Goal: Entertainment & Leisure: Consume media (video, audio)

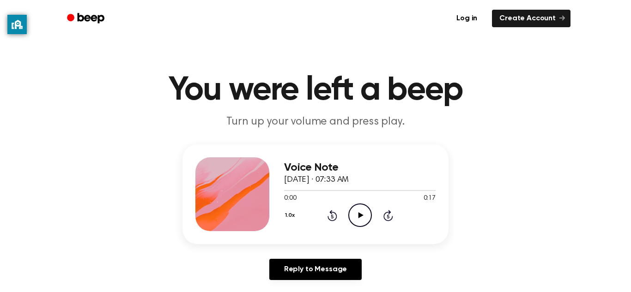
click at [348, 167] on div "Voice Note September 19, 2023 · 07:33 AM 0:00 0:17 Your browser does not suppor…" at bounding box center [359, 194] width 151 height 74
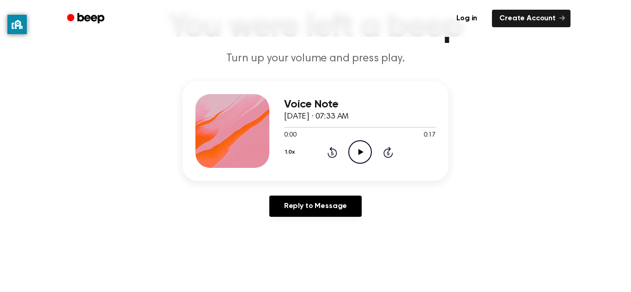
click at [383, 150] on icon "Skip 5 seconds" at bounding box center [388, 152] width 10 height 12
click at [354, 153] on icon "Play Audio" at bounding box center [360, 152] width 24 height 24
click at [332, 153] on icon at bounding box center [332, 153] width 2 height 4
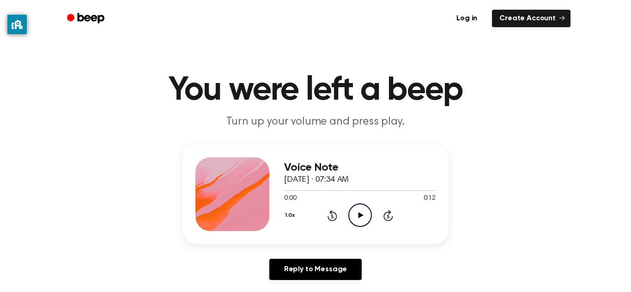
click at [361, 203] on div "0:00 0:12" at bounding box center [359, 199] width 151 height 10
click at [355, 233] on div "Voice Note September 19, 2023 · 07:34 AM 0:00 0:12 Your browser does not suppor…" at bounding box center [315, 195] width 266 height 100
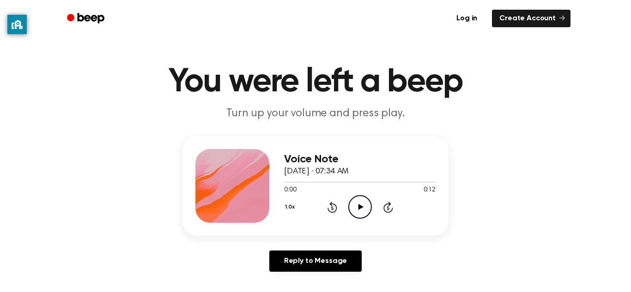
scroll to position [9, 0]
click at [367, 213] on icon "Play Audio" at bounding box center [360, 207] width 24 height 24
click at [364, 203] on icon "Pause Audio" at bounding box center [360, 207] width 24 height 24
click at [357, 205] on icon "Play Audio" at bounding box center [360, 207] width 24 height 24
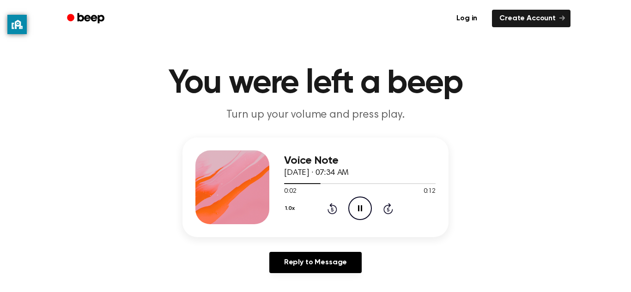
scroll to position [4, 0]
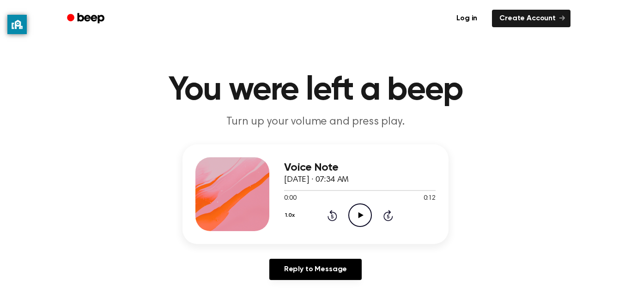
click at [351, 206] on icon "Play Audio" at bounding box center [360, 216] width 24 height 24
click at [365, 213] on icon "Play Audio" at bounding box center [360, 216] width 24 height 24
click at [367, 219] on icon "Play Audio" at bounding box center [360, 216] width 24 height 24
click at [362, 218] on icon "Play Audio" at bounding box center [360, 216] width 24 height 24
click at [365, 218] on icon "Play Audio" at bounding box center [360, 216] width 24 height 24
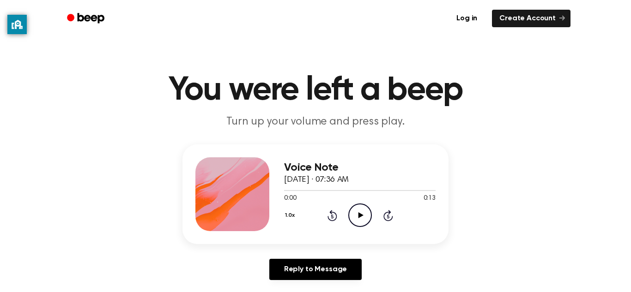
click at [357, 208] on icon "Play Audio" at bounding box center [360, 216] width 24 height 24
click at [358, 214] on icon "Play Audio" at bounding box center [360, 216] width 24 height 24
click at [365, 212] on icon "Play Audio" at bounding box center [360, 216] width 24 height 24
click at [361, 221] on icon "Play Audio" at bounding box center [360, 216] width 24 height 24
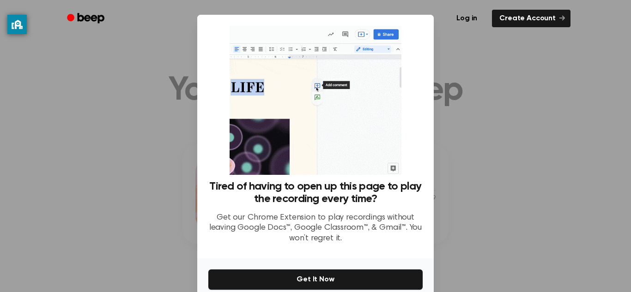
click at [467, 108] on div at bounding box center [315, 146] width 631 height 292
click at [465, 172] on div at bounding box center [315, 146] width 631 height 292
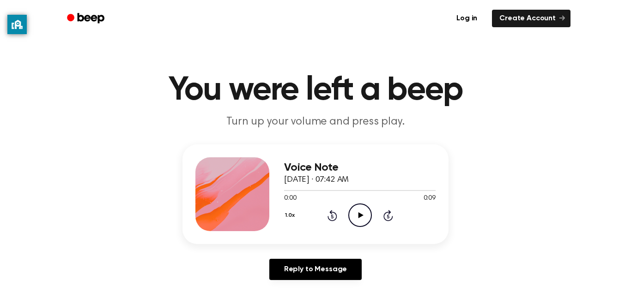
click at [372, 212] on div "1.0x Rewind 5 seconds Play Audio Skip 5 seconds" at bounding box center [359, 216] width 151 height 24
click at [362, 214] on icon "Play Audio" at bounding box center [360, 216] width 24 height 24
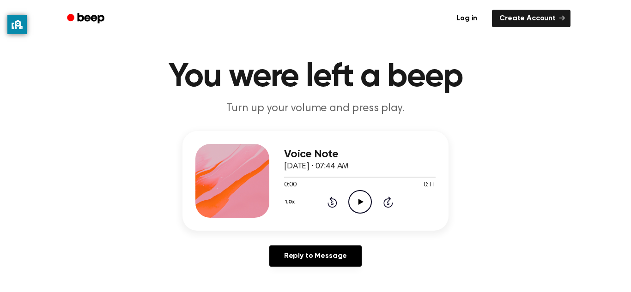
scroll to position [14, 0]
click at [363, 208] on icon "Play Audio" at bounding box center [360, 202] width 24 height 24
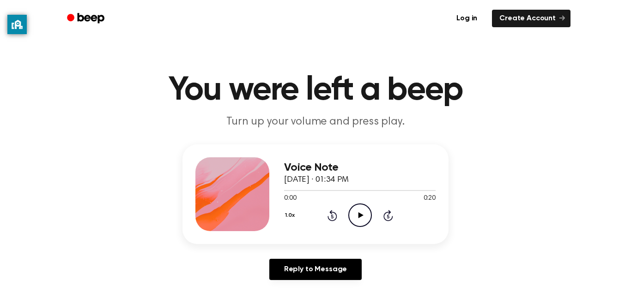
click at [375, 210] on div "1.0x Rewind 5 seconds Play Audio Skip 5 seconds" at bounding box center [359, 216] width 151 height 24
click at [373, 231] on div "Voice Note September 24, 2025 · 01:34 PM 0:00 0:20 Your browser does not suppor…" at bounding box center [315, 195] width 266 height 100
click at [368, 218] on icon "Play Audio" at bounding box center [360, 216] width 24 height 24
click at [357, 220] on icon "Play Audio" at bounding box center [360, 216] width 24 height 24
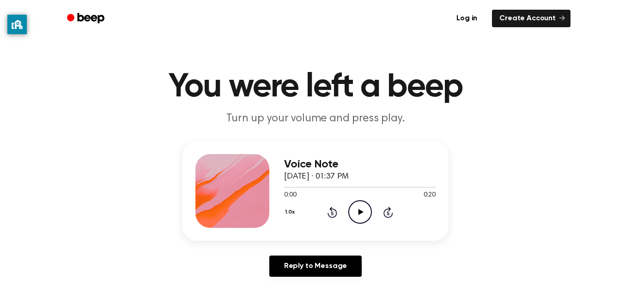
scroll to position [4, 0]
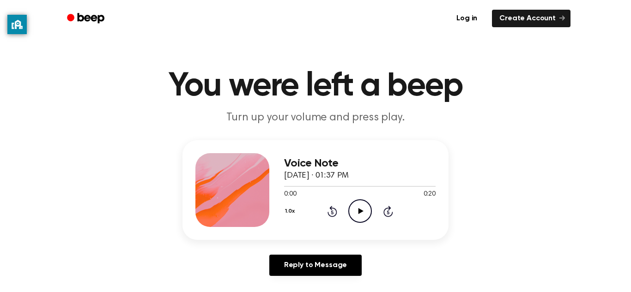
click at [367, 205] on icon "Play Audio" at bounding box center [360, 211] width 24 height 24
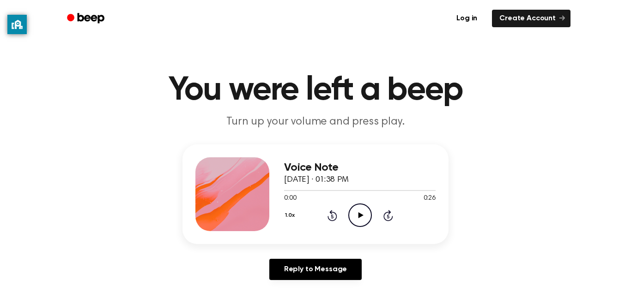
click at [363, 214] on icon "Play Audio" at bounding box center [360, 216] width 24 height 24
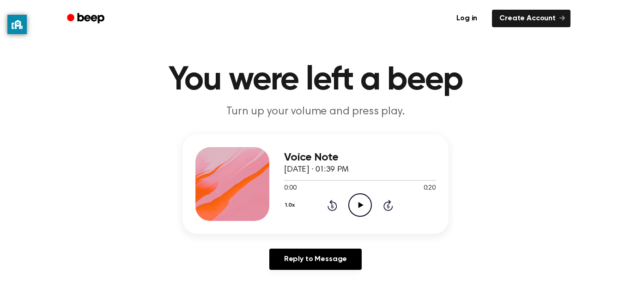
scroll to position [5, 0]
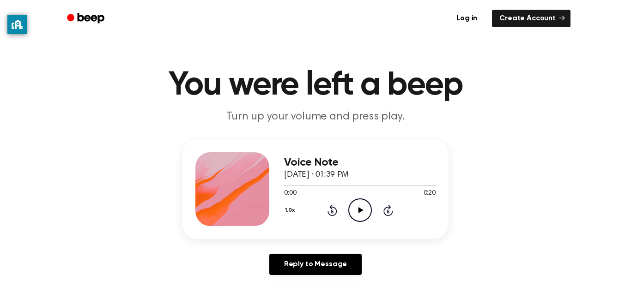
click at [370, 210] on icon "Play Audio" at bounding box center [360, 211] width 24 height 24
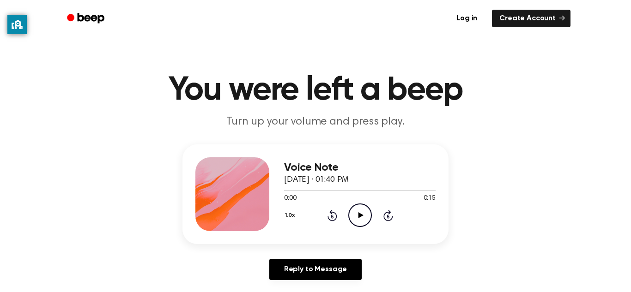
click at [363, 213] on icon "Play Audio" at bounding box center [360, 216] width 24 height 24
click at [363, 221] on icon "Play Audio" at bounding box center [360, 216] width 24 height 24
click at [349, 210] on icon "Play Audio" at bounding box center [360, 216] width 24 height 24
click at [357, 218] on icon "Play Audio" at bounding box center [360, 215] width 24 height 24
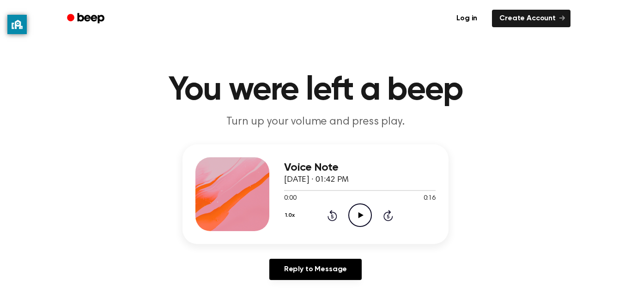
click at [360, 221] on icon "Play Audio" at bounding box center [360, 216] width 24 height 24
click at [361, 222] on icon "Play Audio" at bounding box center [360, 216] width 24 height 24
click at [358, 229] on div "Voice Note [DATE] · 01:43 PM 0:00 0:13 Your browser does not support the [objec…" at bounding box center [359, 194] width 151 height 74
click at [364, 227] on icon "Play Audio" at bounding box center [360, 216] width 24 height 24
click at [361, 220] on icon "Play Audio" at bounding box center [360, 216] width 24 height 24
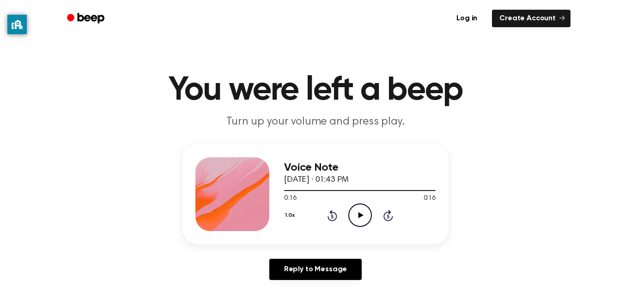
click at [332, 222] on div "1.0x Rewind 5 seconds Play Audio Skip 5 seconds" at bounding box center [359, 216] width 151 height 24
click at [332, 217] on icon at bounding box center [332, 217] width 2 height 4
click at [332, 217] on icon "Rewind 5 seconds" at bounding box center [332, 216] width 10 height 12
click at [333, 220] on icon "Rewind 5 seconds" at bounding box center [332, 216] width 10 height 12
click at [335, 220] on icon at bounding box center [332, 215] width 10 height 11
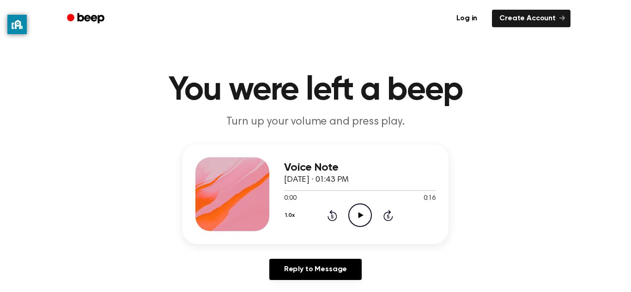
click at [363, 215] on icon "Play Audio" at bounding box center [360, 216] width 24 height 24
